Goal: Task Accomplishment & Management: Complete application form

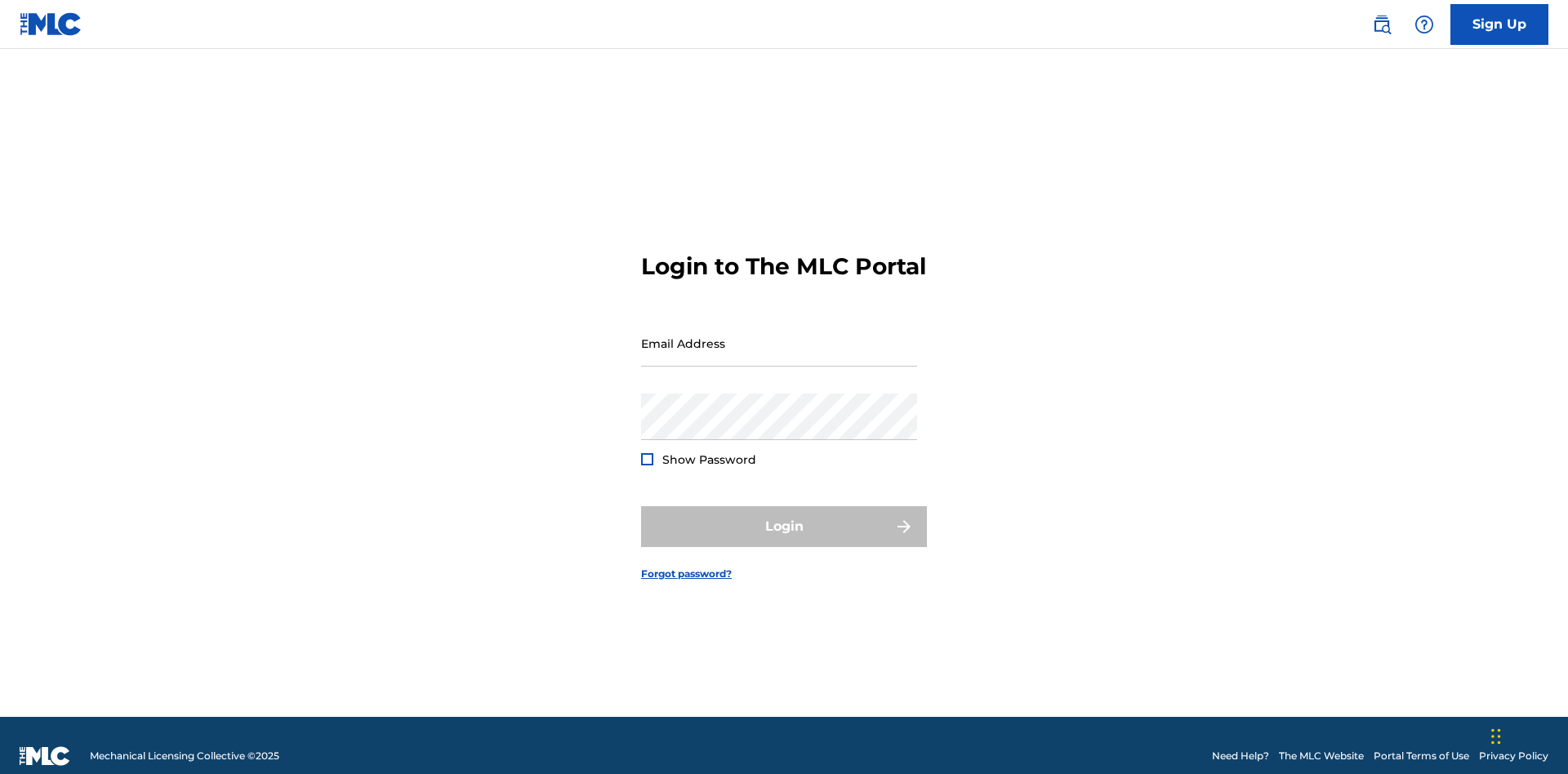
scroll to position [21, 0]
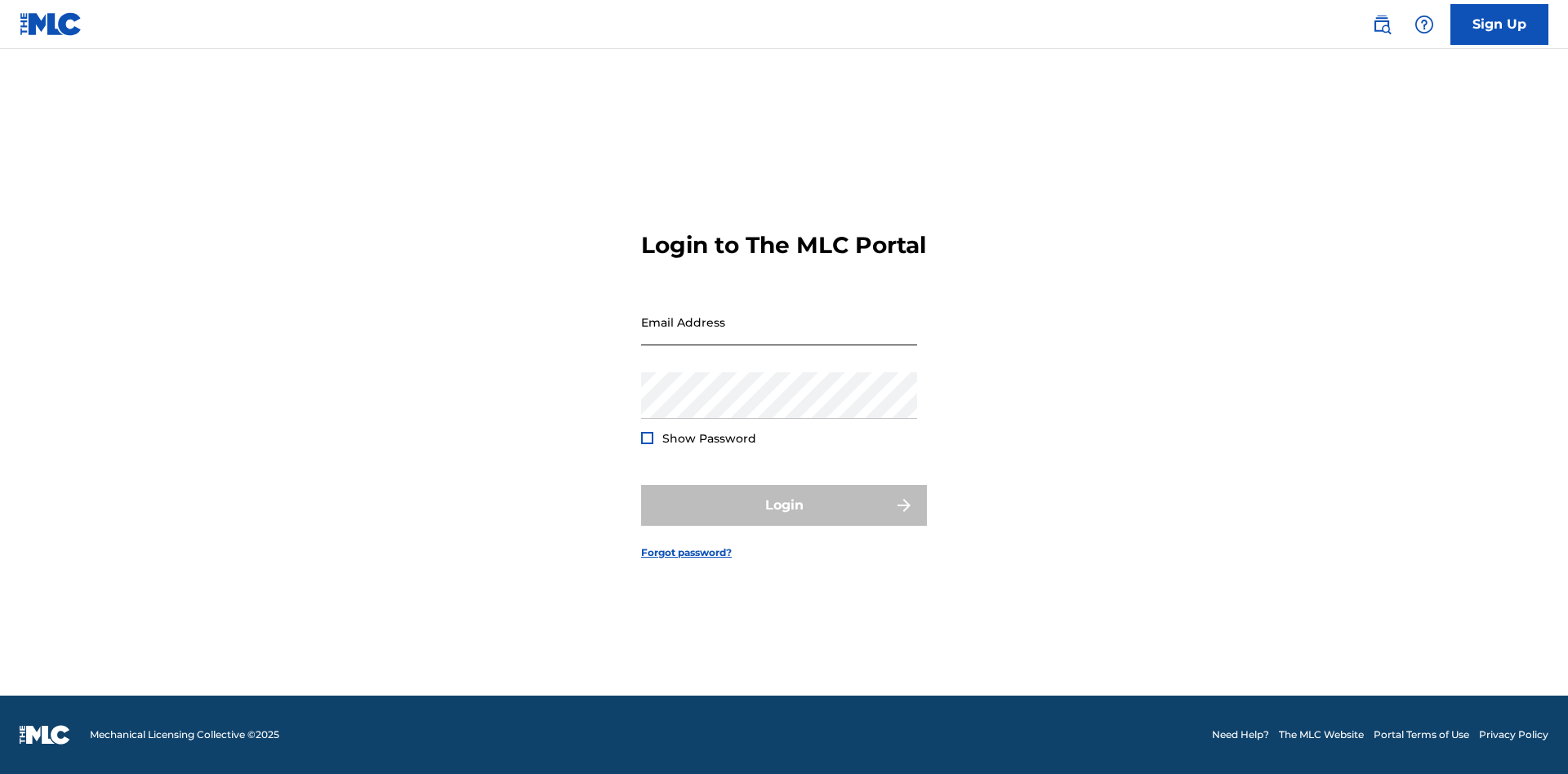
click at [779, 336] on input "Email Address" at bounding box center [779, 322] width 276 height 46
type input "[EMAIL_ADDRESS][DOMAIN_NAME]"
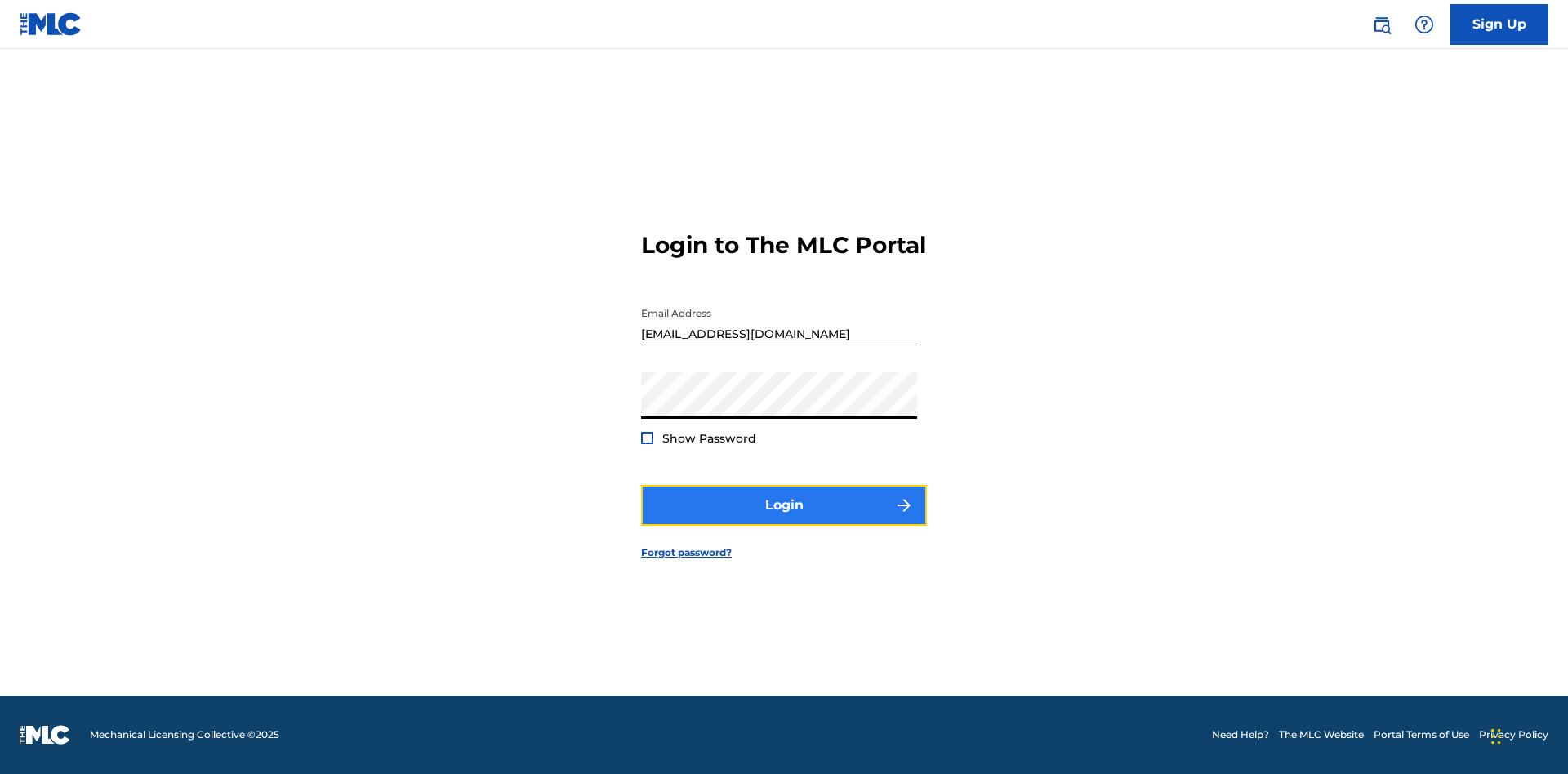
click at [784, 519] on button "Login" at bounding box center [784, 506] width 286 height 41
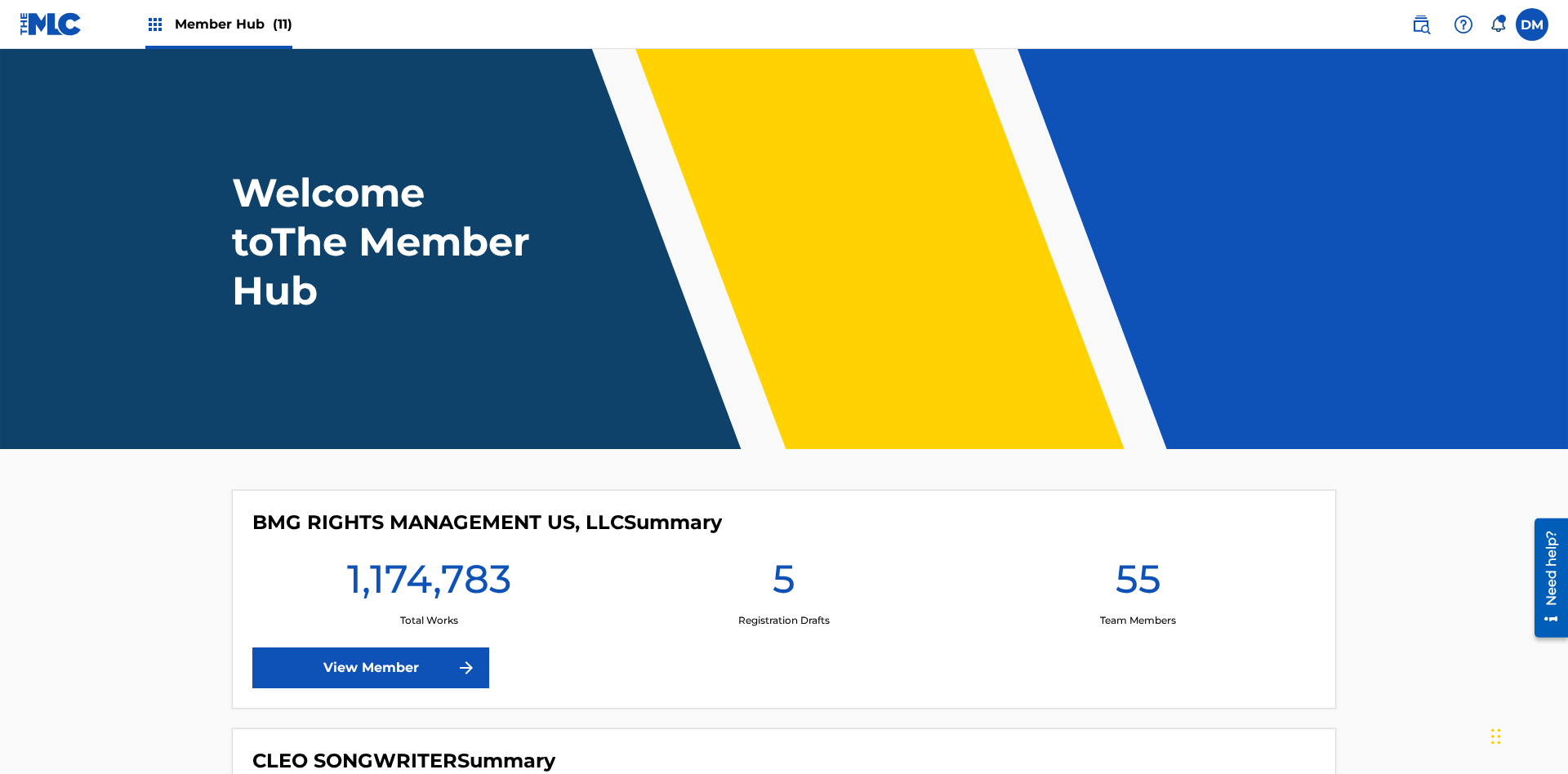
click at [232, 24] on span "Member Hub (11)" at bounding box center [233, 24] width 118 height 19
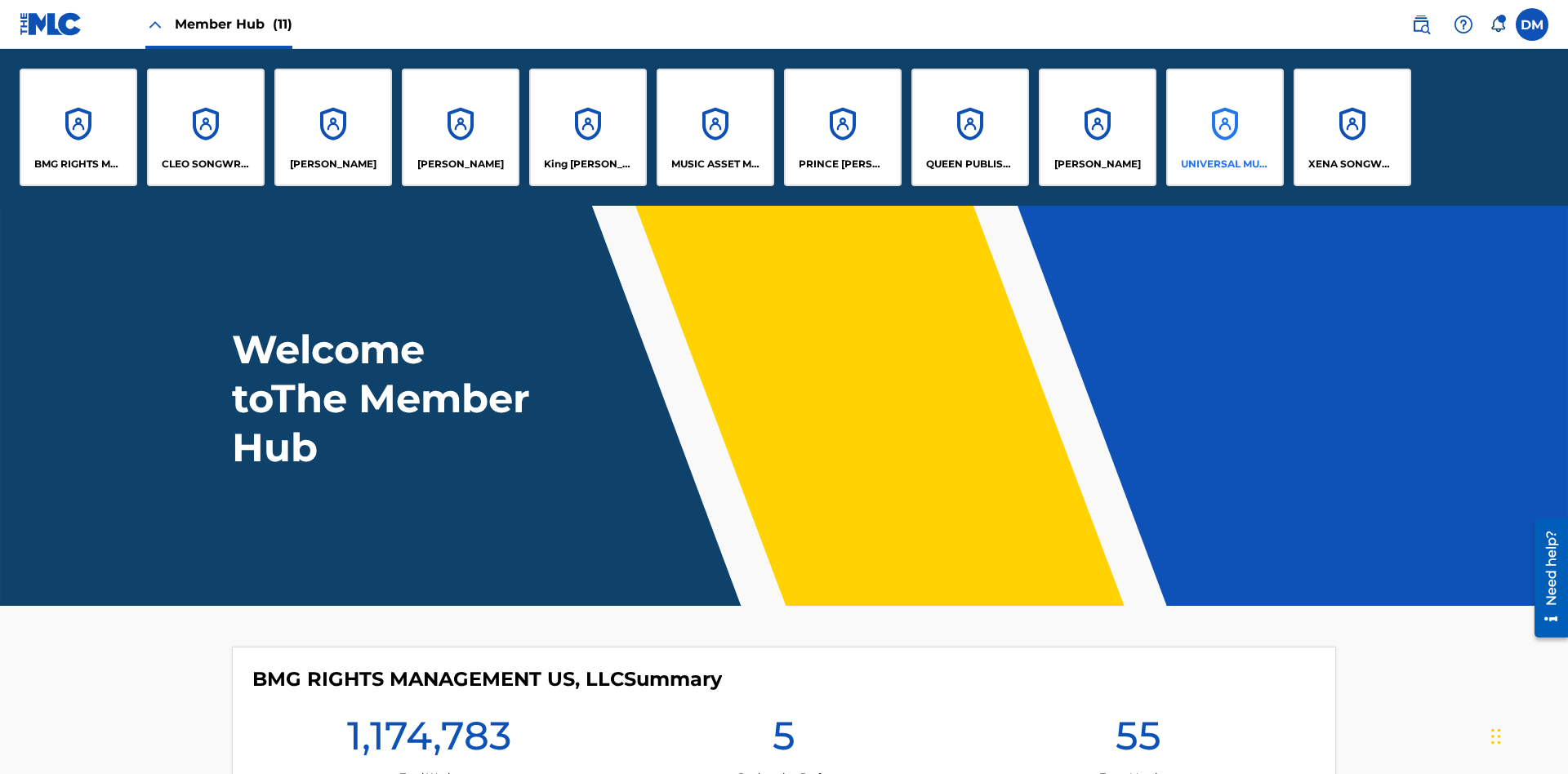
click at [1224, 164] on p "UNIVERSAL MUSIC PUB GROUP" at bounding box center [1225, 164] width 89 height 15
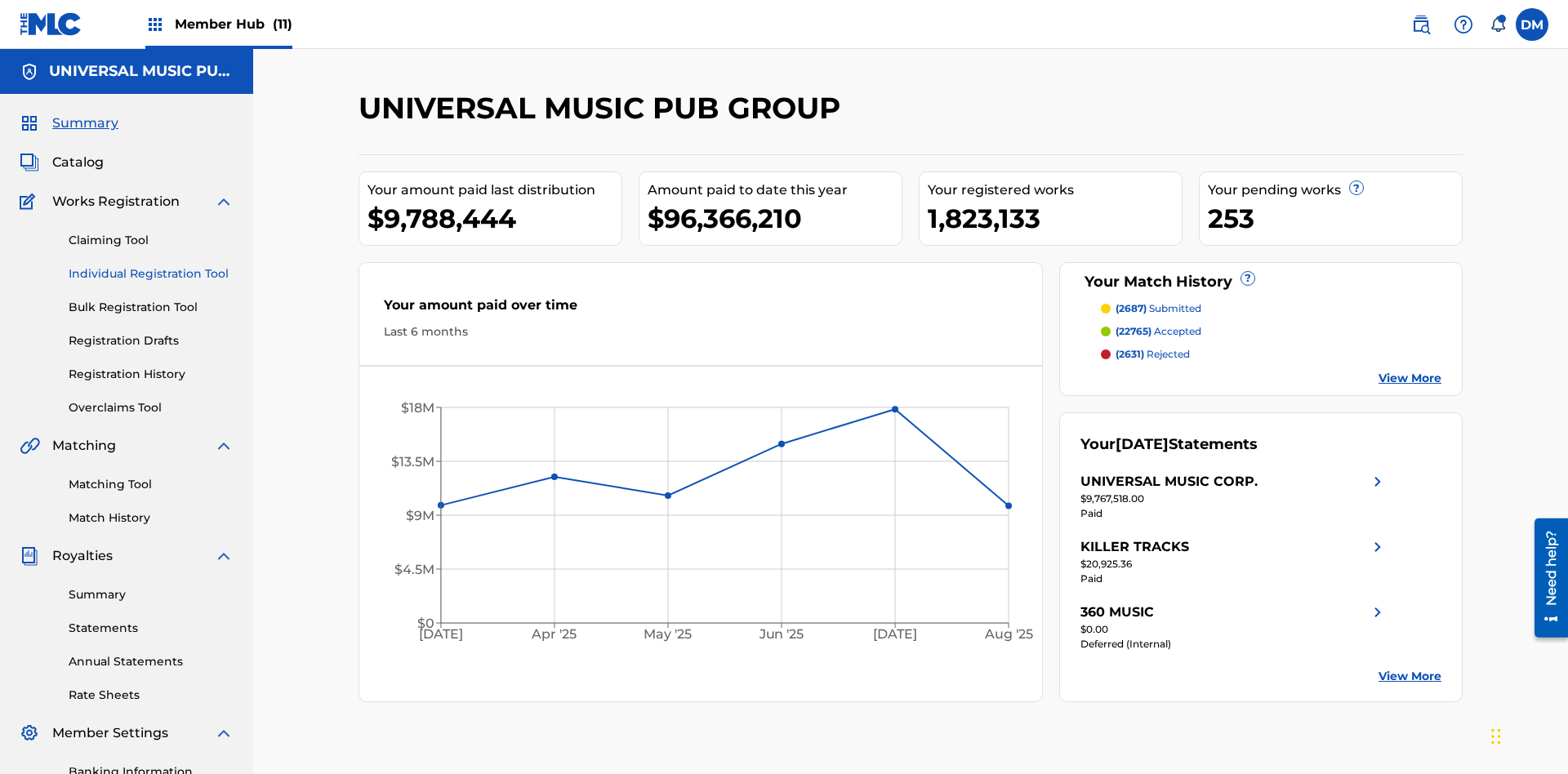
click at [151, 265] on link "Individual Registration Tool" at bounding box center [150, 273] width 165 height 17
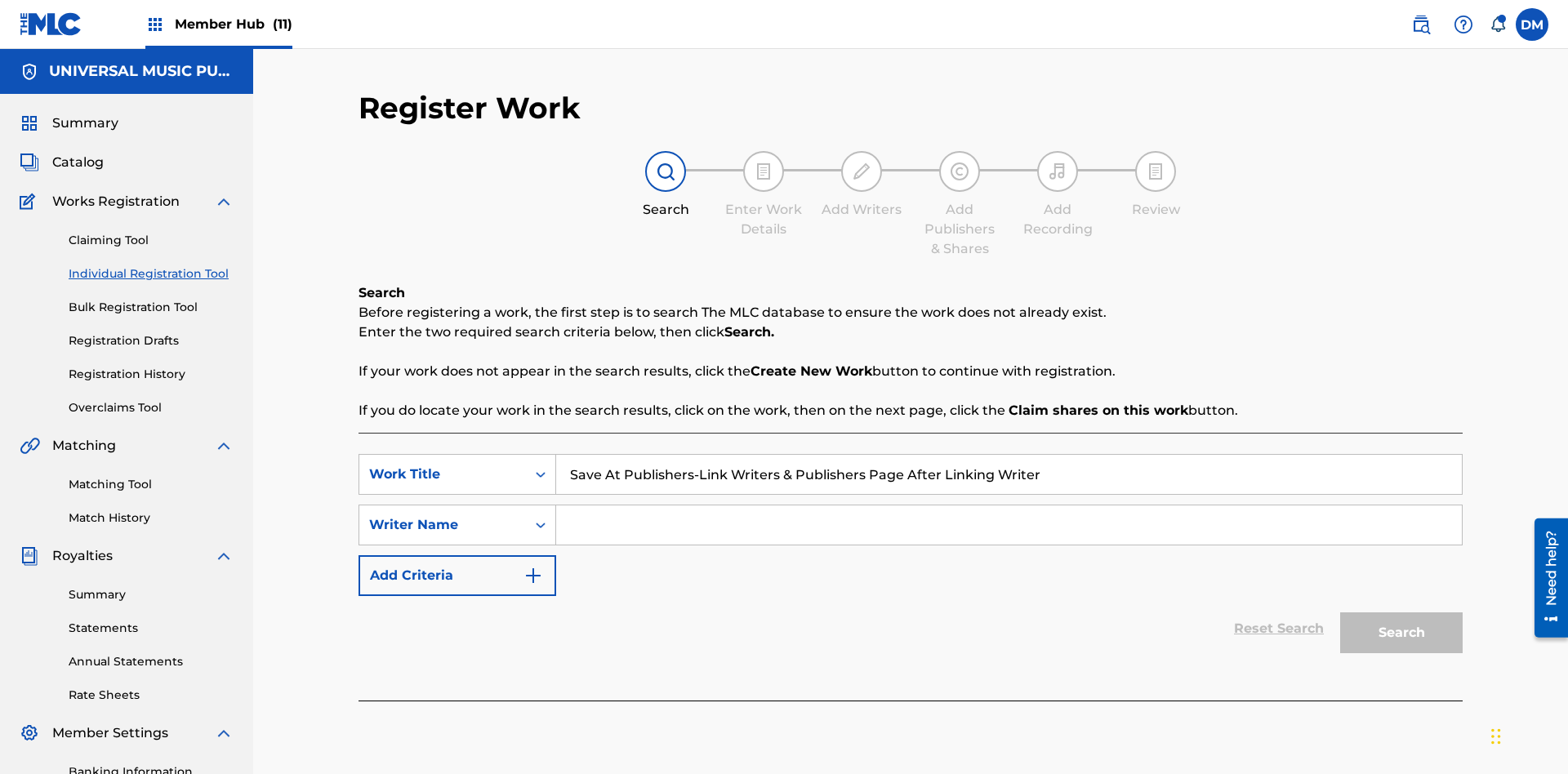
click at [1009, 506] on input "Search Form" at bounding box center [1009, 526] width 906 height 39
click at [1401, 613] on button "Search" at bounding box center [1401, 633] width 123 height 41
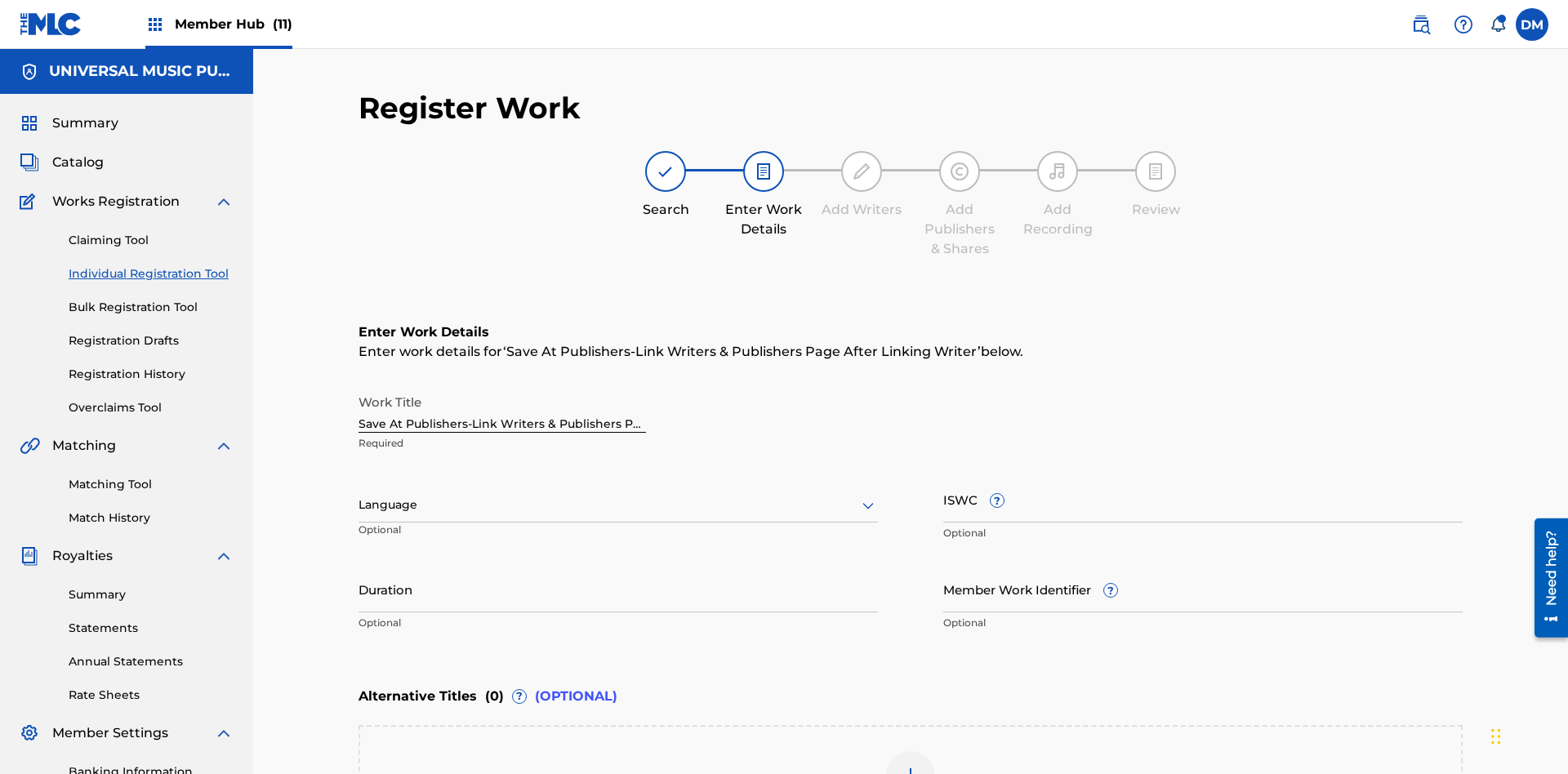
click at [618, 566] on input "Duration" at bounding box center [618, 590] width 519 height 46
click at [618, 566] on input "0" at bounding box center [618, 590] width 519 height 46
type input "00:00"
click at [868, 496] on icon at bounding box center [868, 506] width 20 height 20
click at [1203, 566] on input "Member Work Identifier ?" at bounding box center [1202, 590] width 519 height 46
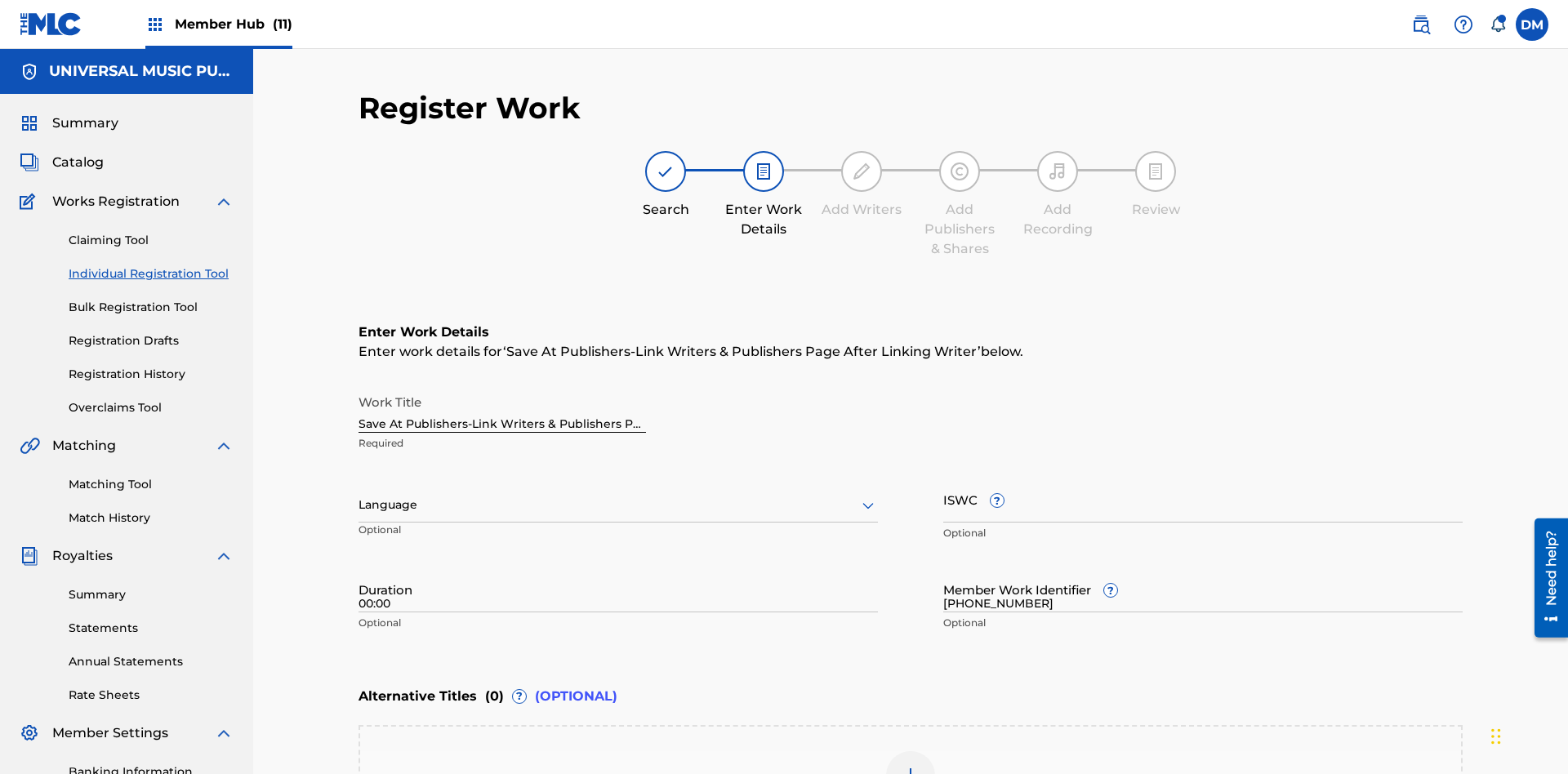
click at [1203, 477] on input "ISWC ?" at bounding box center [1202, 500] width 519 height 46
click at [911, 766] on img at bounding box center [911, 776] width 20 height 20
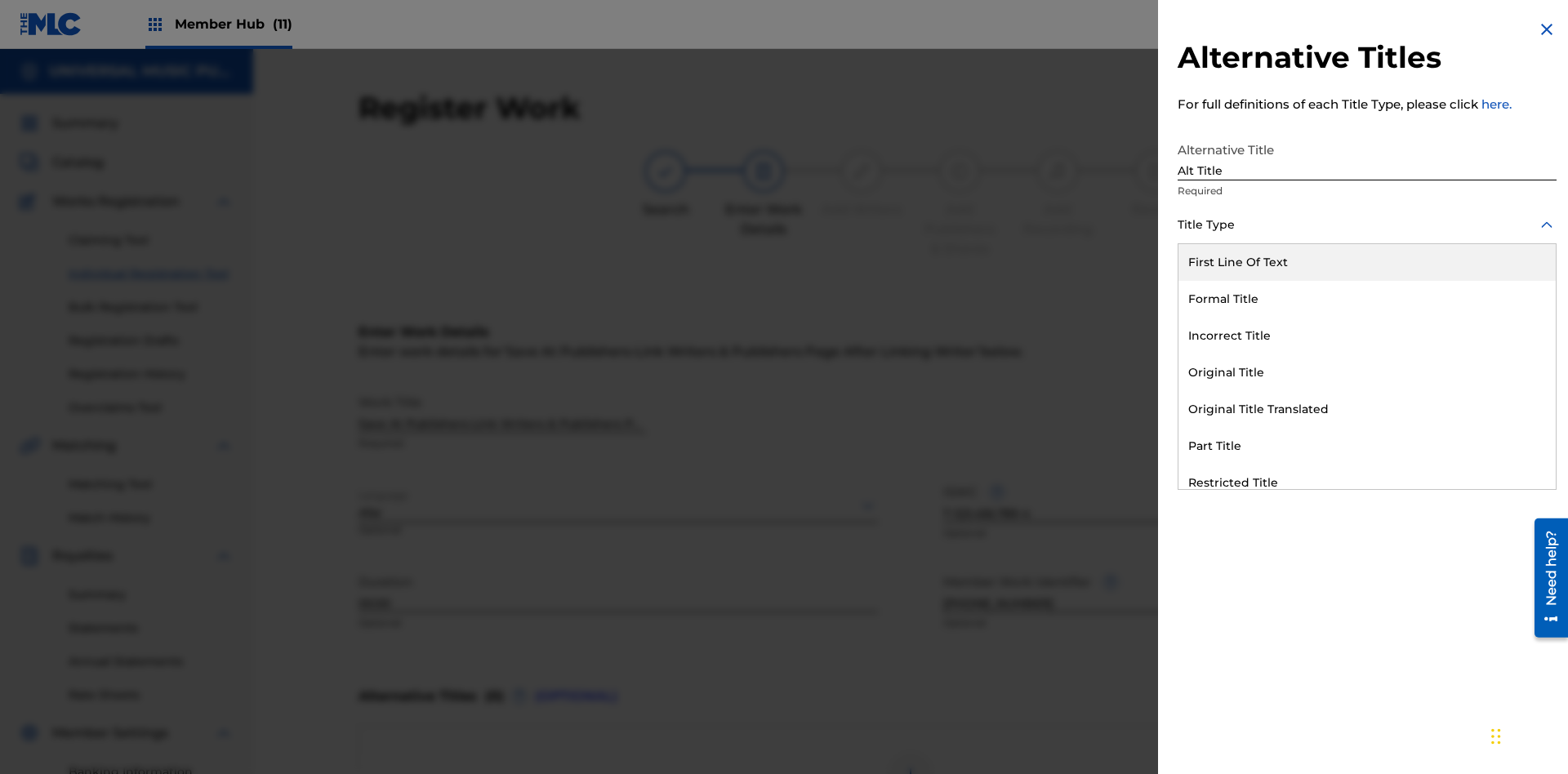
click at [1367, 372] on div "Original Title" at bounding box center [1367, 372] width 378 height 37
click at [1367, 298] on div at bounding box center [1367, 298] width 379 height 20
click at [1507, 394] on button "Add Title" at bounding box center [1507, 395] width 98 height 41
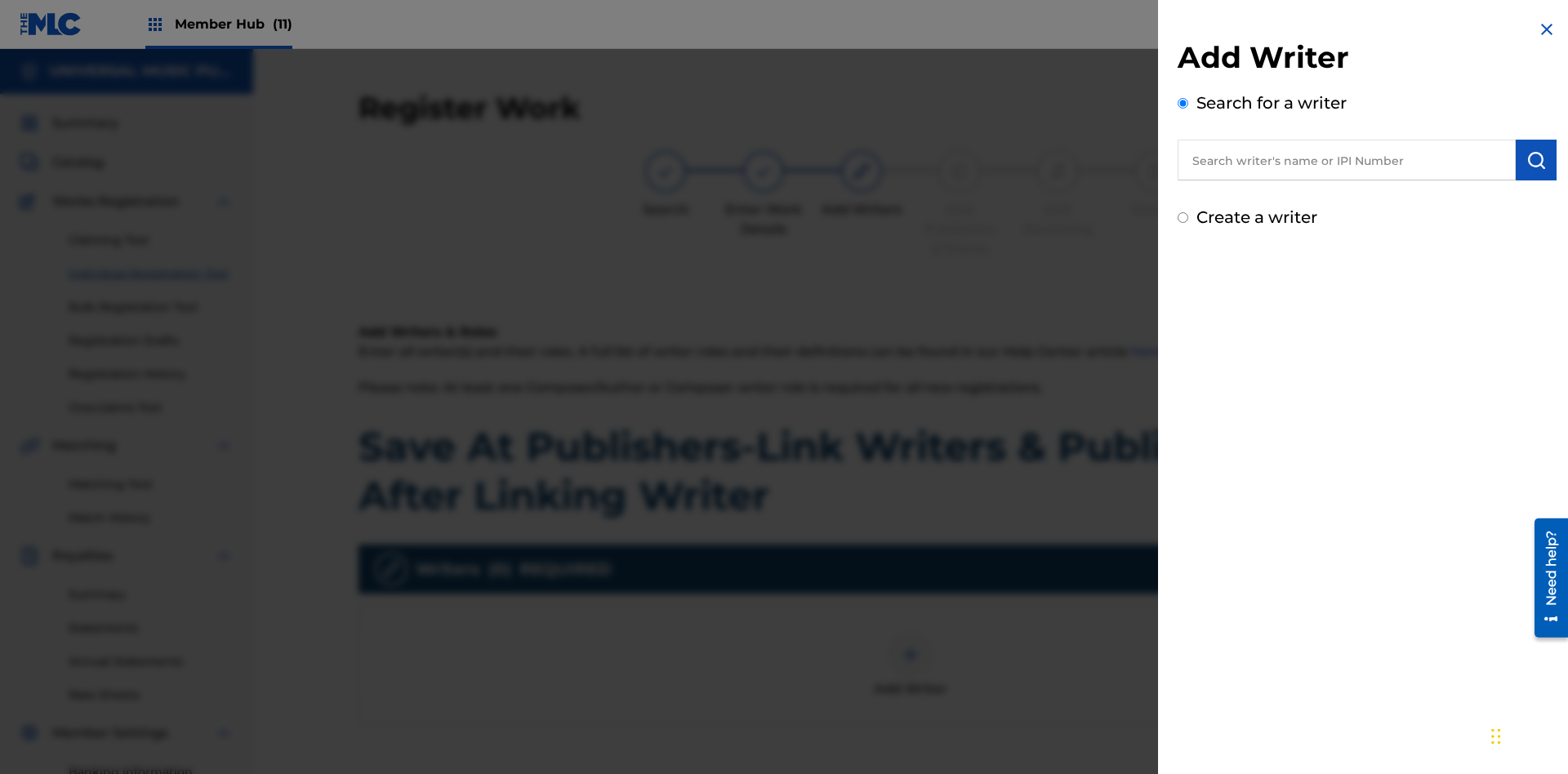
click at [1346, 160] on input "text" at bounding box center [1346, 160] width 338 height 41
type input "MARK STEVEN BERKOWITZ"
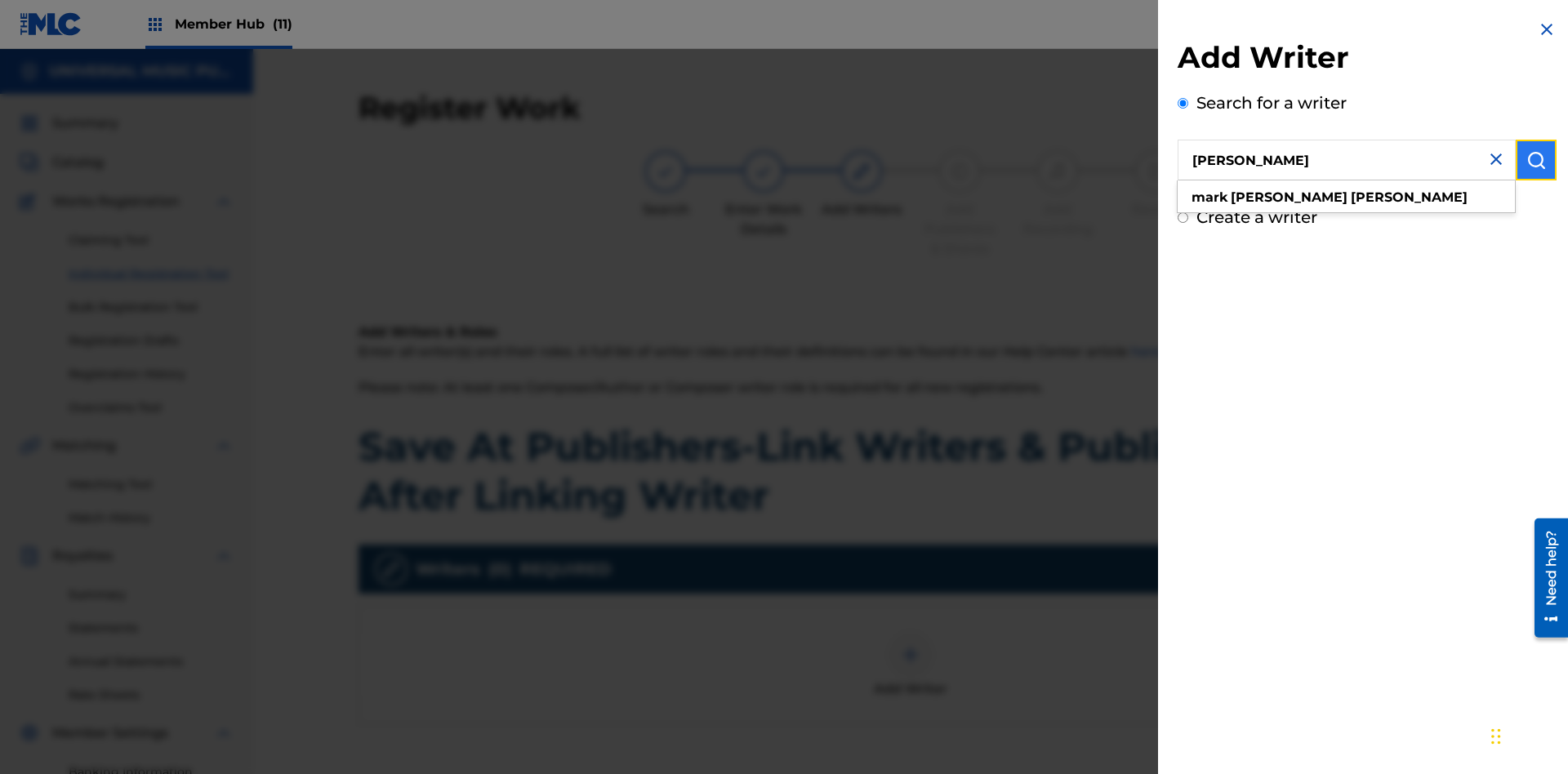
click at [1536, 160] on img "submit" at bounding box center [1536, 160] width 20 height 20
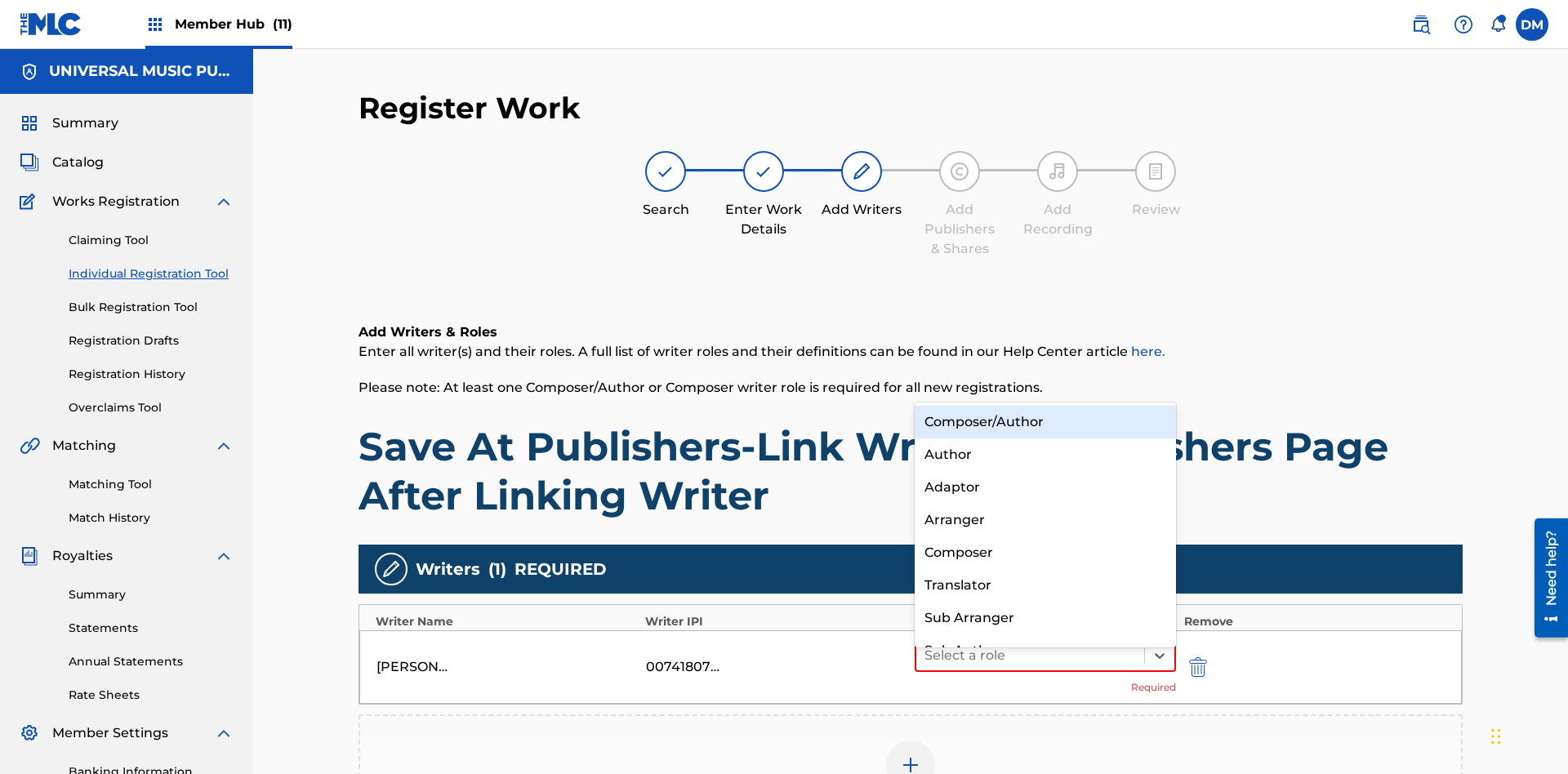
click at [1044, 552] on div "Composer" at bounding box center [1044, 552] width 261 height 33
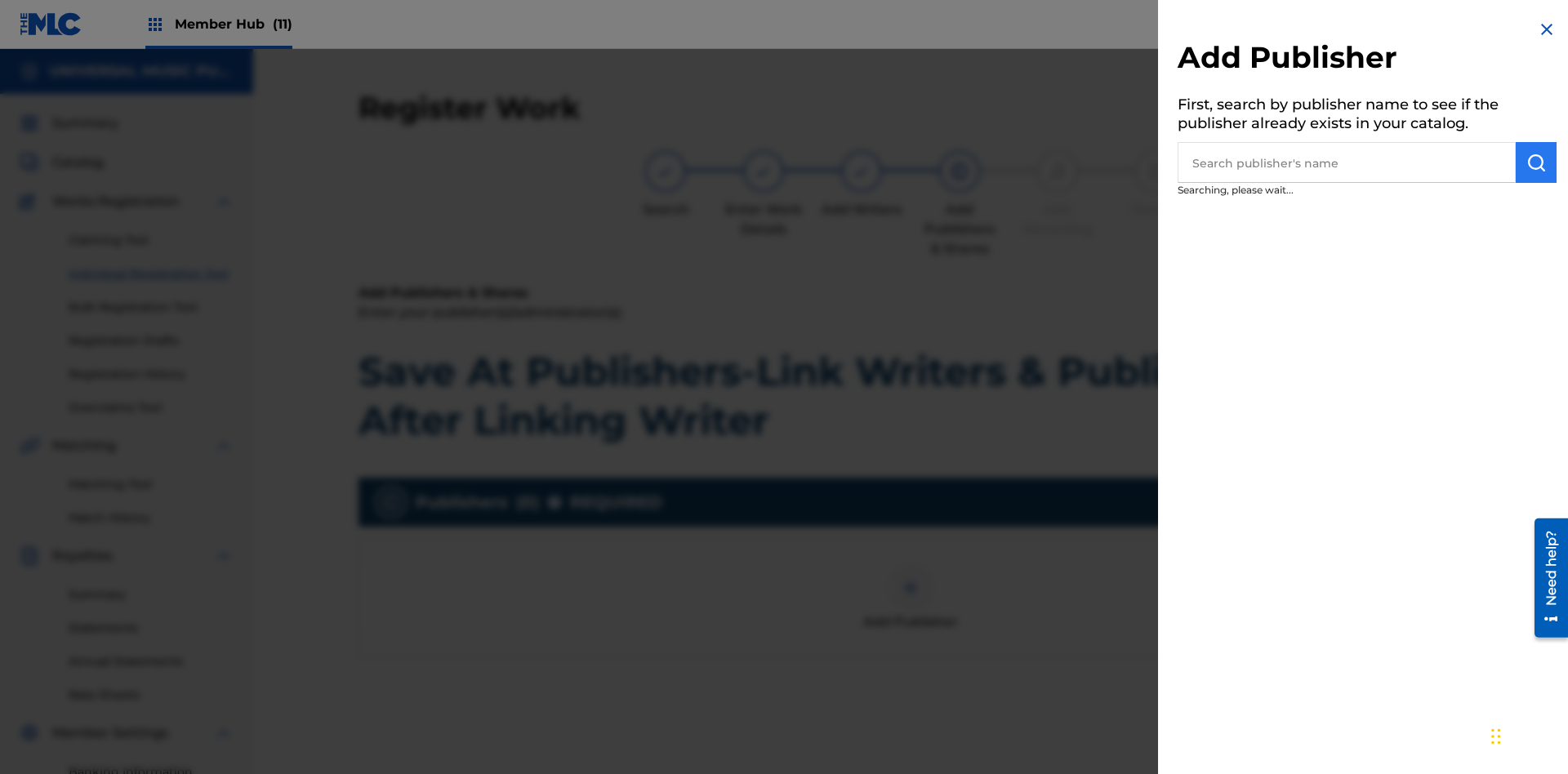
click at [1346, 162] on input "text" at bounding box center [1346, 163] width 338 height 41
type input "Test2025.09.29.04.40.18"
click at [1536, 162] on img "submit" at bounding box center [1536, 162] width 20 height 20
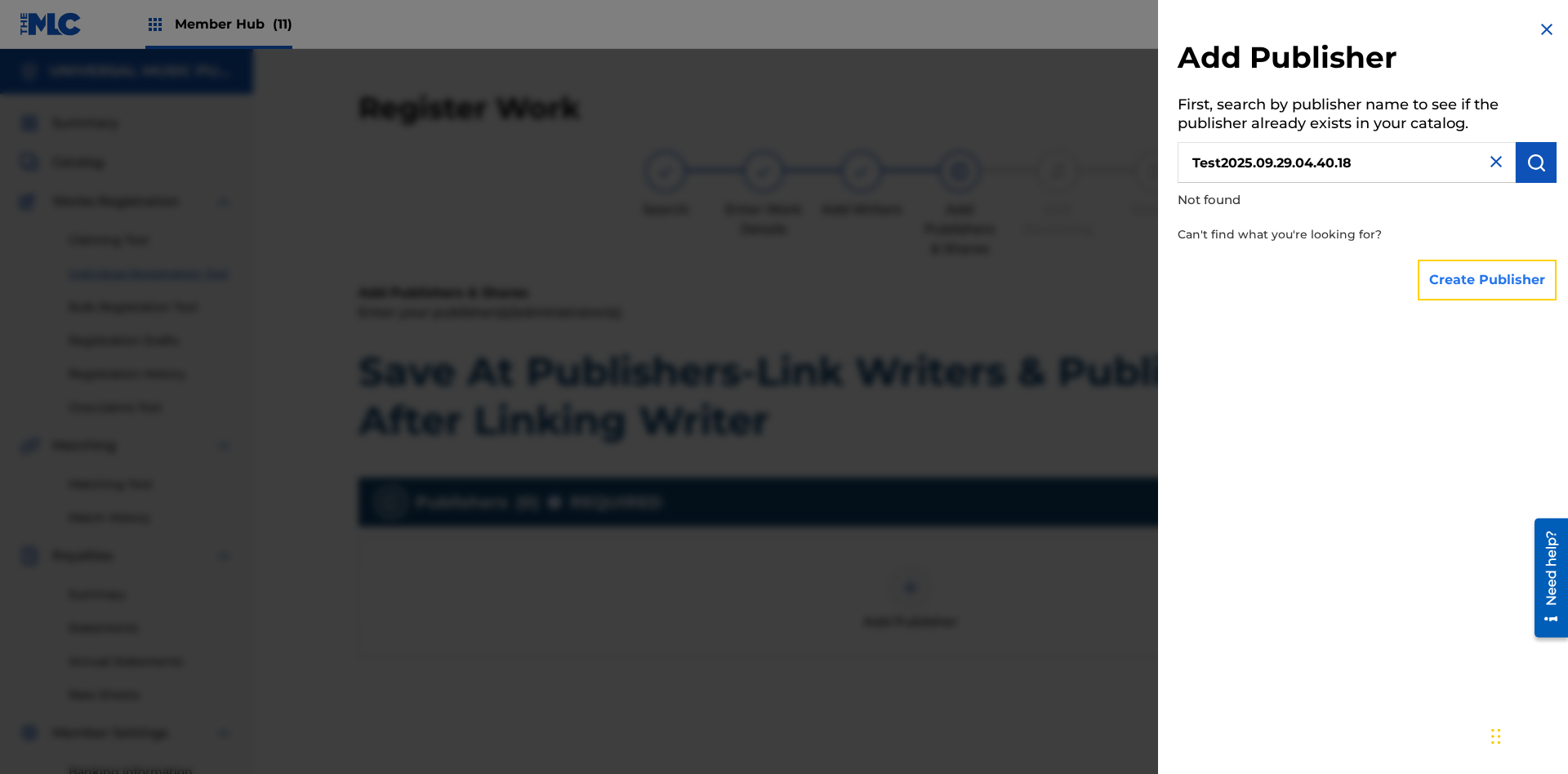
click at [1488, 280] on button "Create Publisher" at bounding box center [1487, 281] width 139 height 41
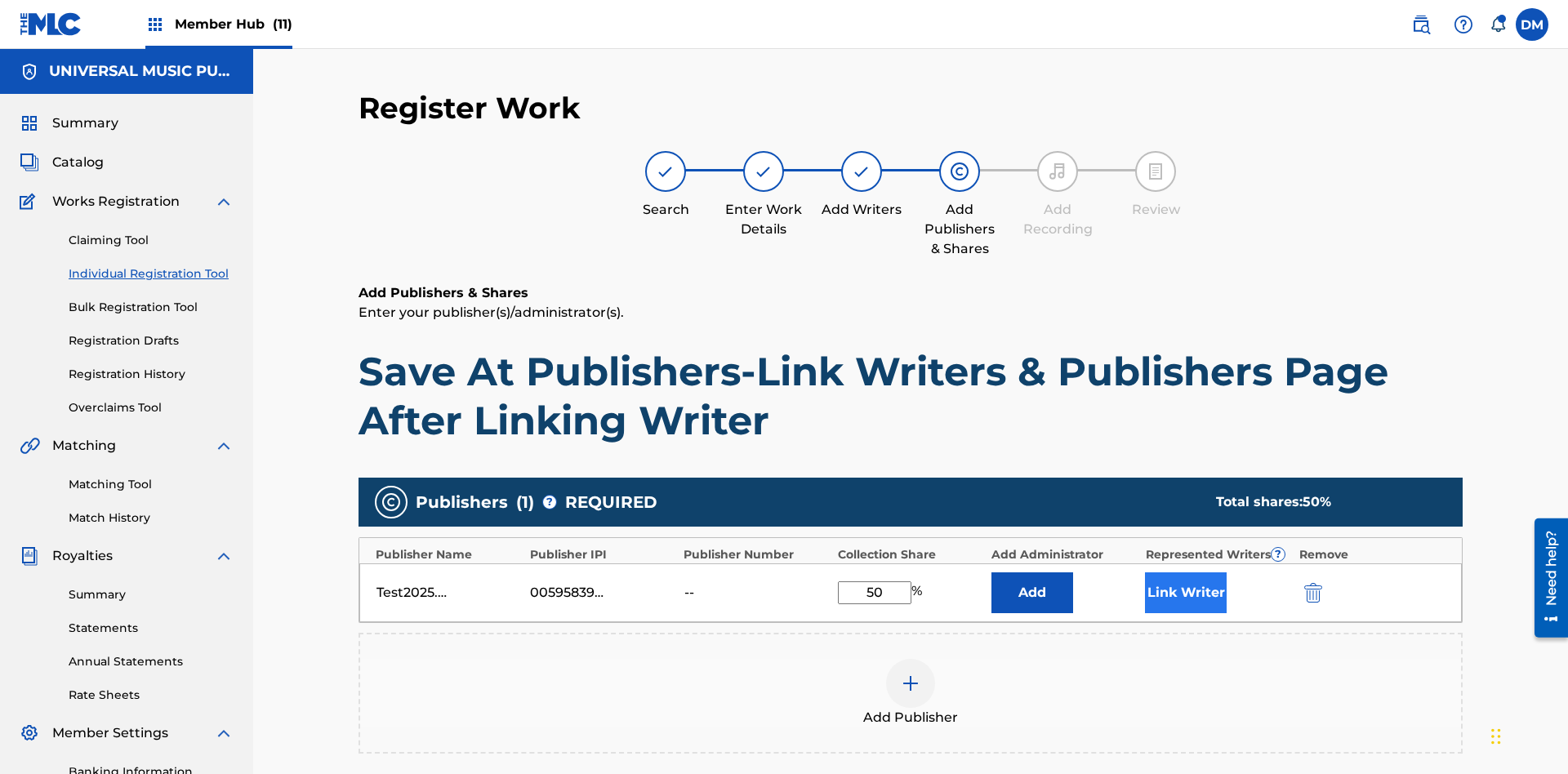
type input "50"
click at [1186, 573] on button "Link Writer" at bounding box center [1186, 593] width 82 height 41
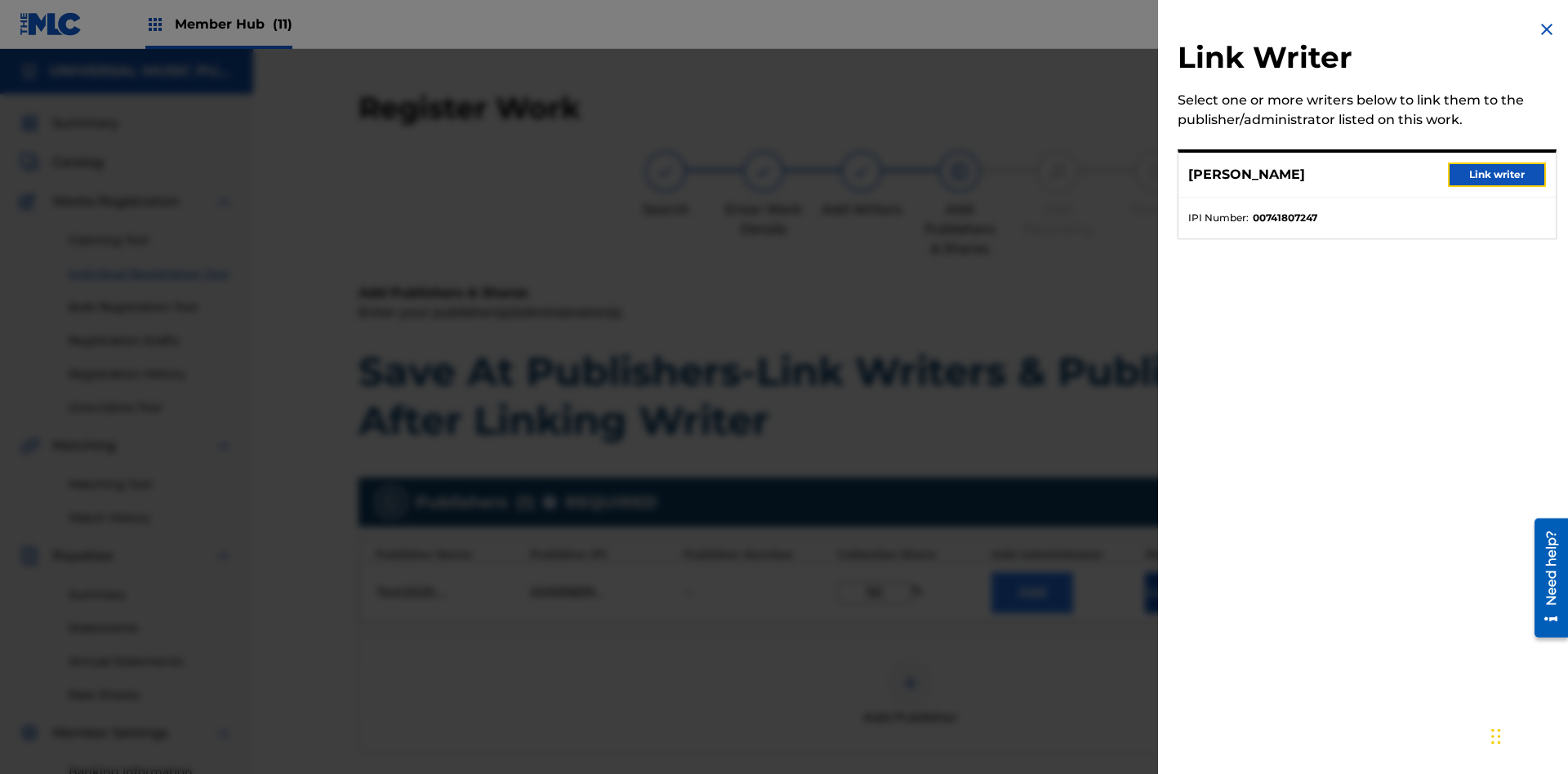
click at [1497, 175] on button "Link writer" at bounding box center [1497, 175] width 98 height 25
click at [1186, 573] on button "Link Writer" at bounding box center [1186, 593] width 82 height 41
click at [1032, 573] on button "Add" at bounding box center [1032, 593] width 82 height 41
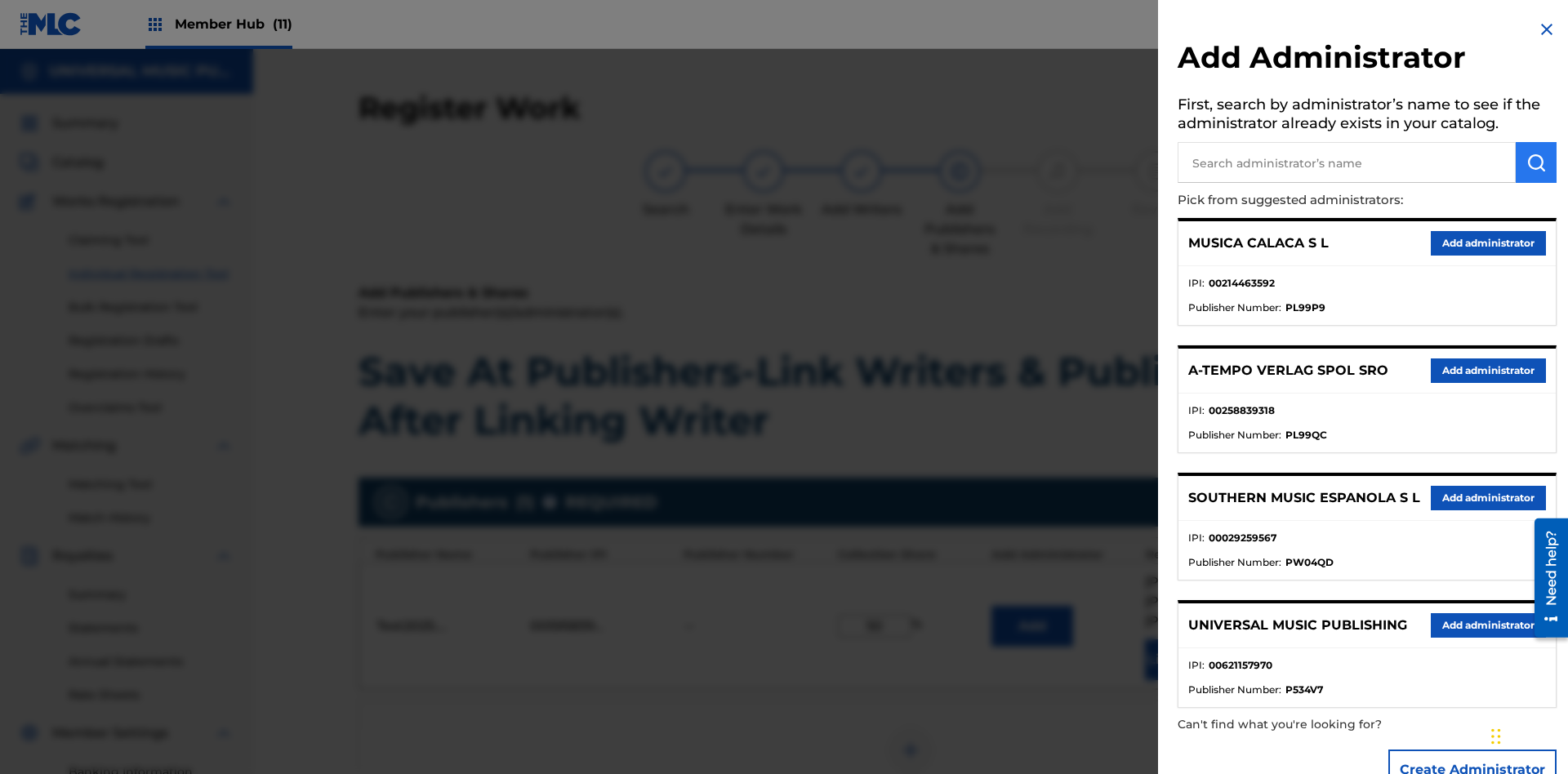
click at [1346, 162] on input "text" at bounding box center [1346, 163] width 338 height 41
click at [1536, 162] on img "submit" at bounding box center [1536, 162] width 20 height 20
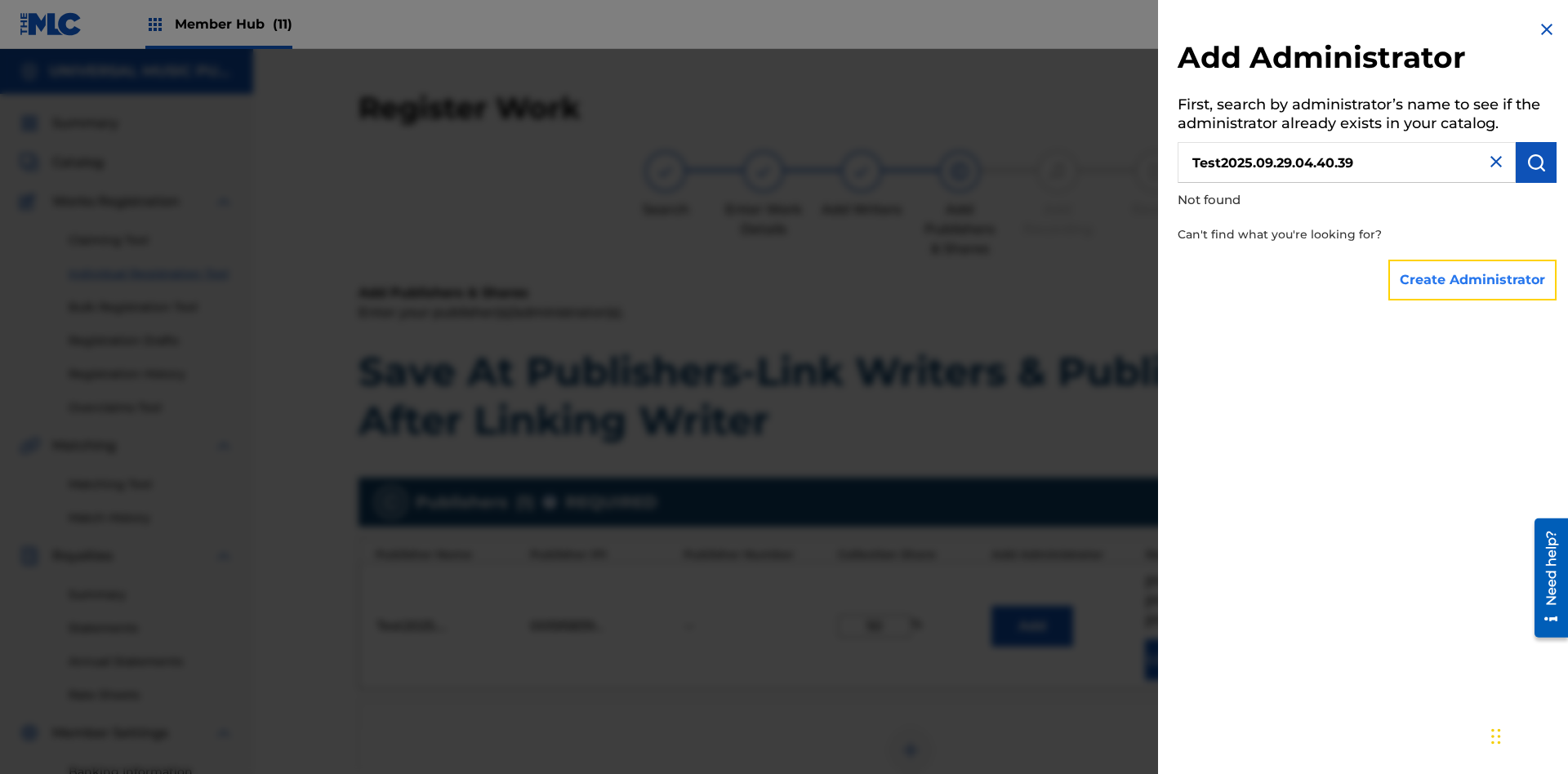
click at [1473, 280] on button "Create Administrator" at bounding box center [1472, 281] width 168 height 41
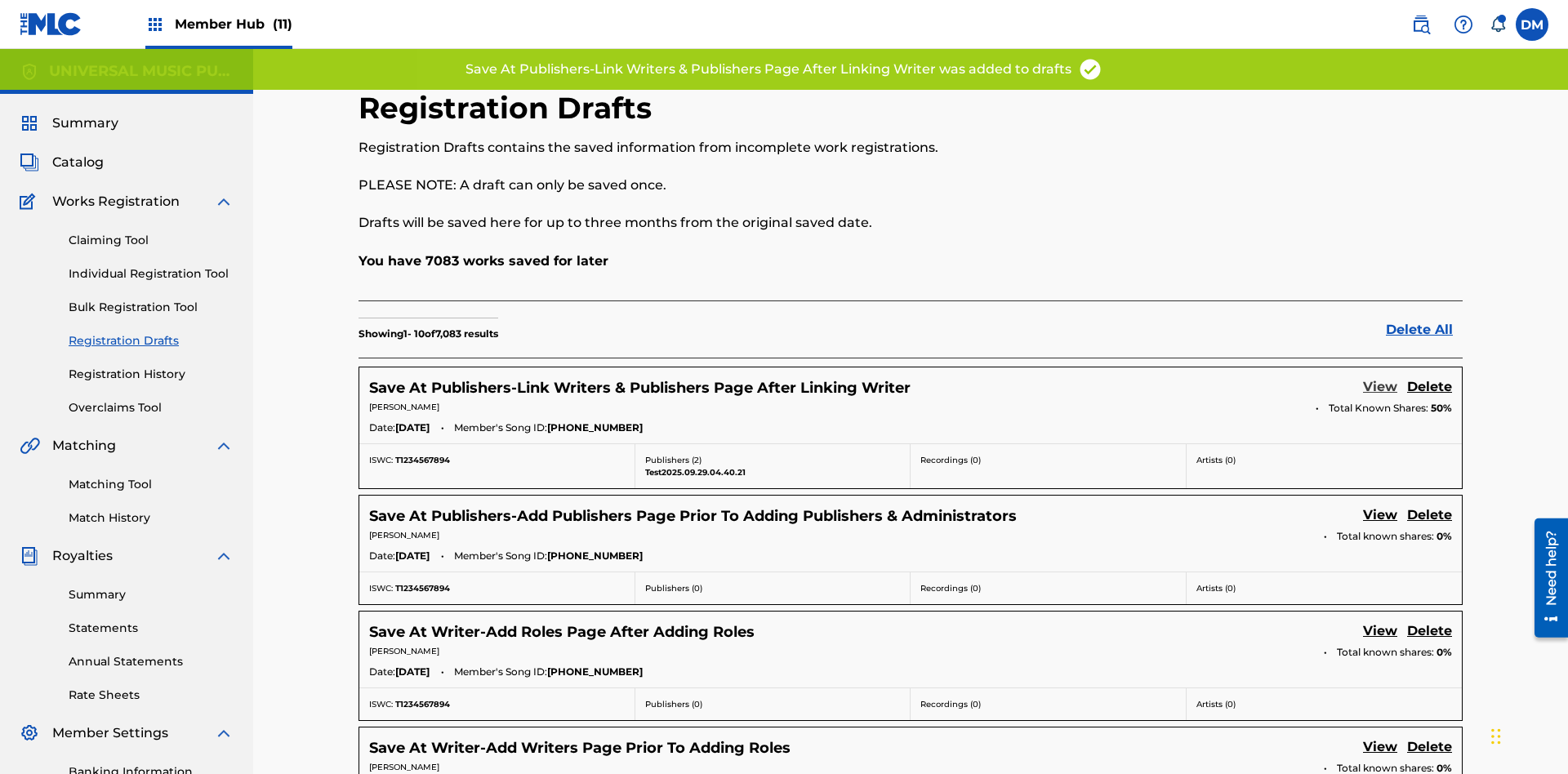
click at [1380, 378] on link "View" at bounding box center [1380, 388] width 35 height 22
